Goal: Navigation & Orientation: Find specific page/section

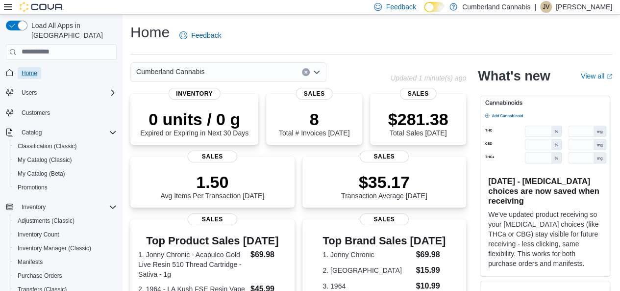
click at [26, 69] on span "Home" at bounding box center [30, 73] width 16 height 8
click at [25, 69] on span "Home" at bounding box center [30, 73] width 16 height 8
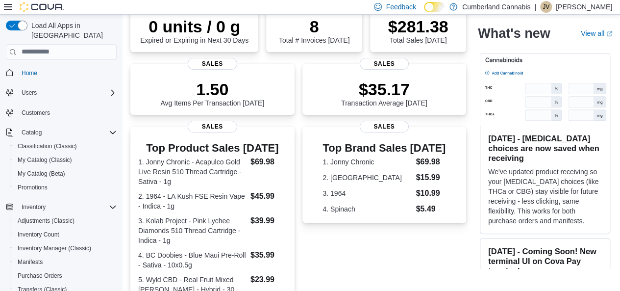
scroll to position [28, 0]
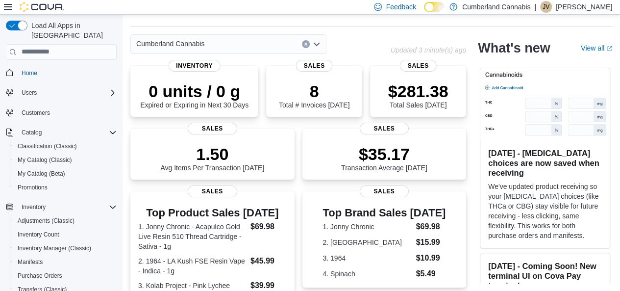
click at [565, 11] on p "[PERSON_NAME]" at bounding box center [584, 7] width 56 height 12
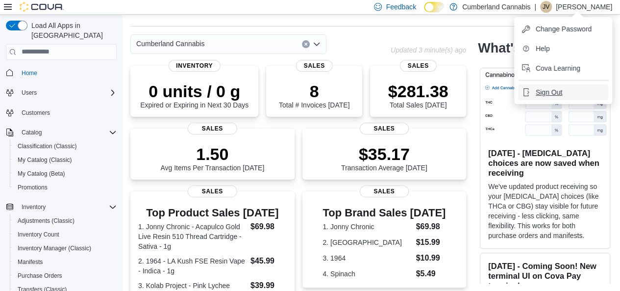
click at [553, 97] on span "Sign Out" at bounding box center [549, 92] width 26 height 10
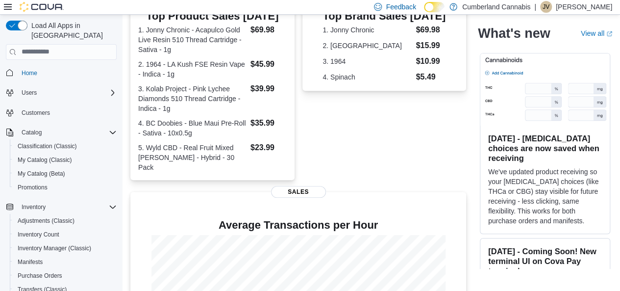
scroll to position [38, 0]
